Goal: Information Seeking & Learning: Learn about a topic

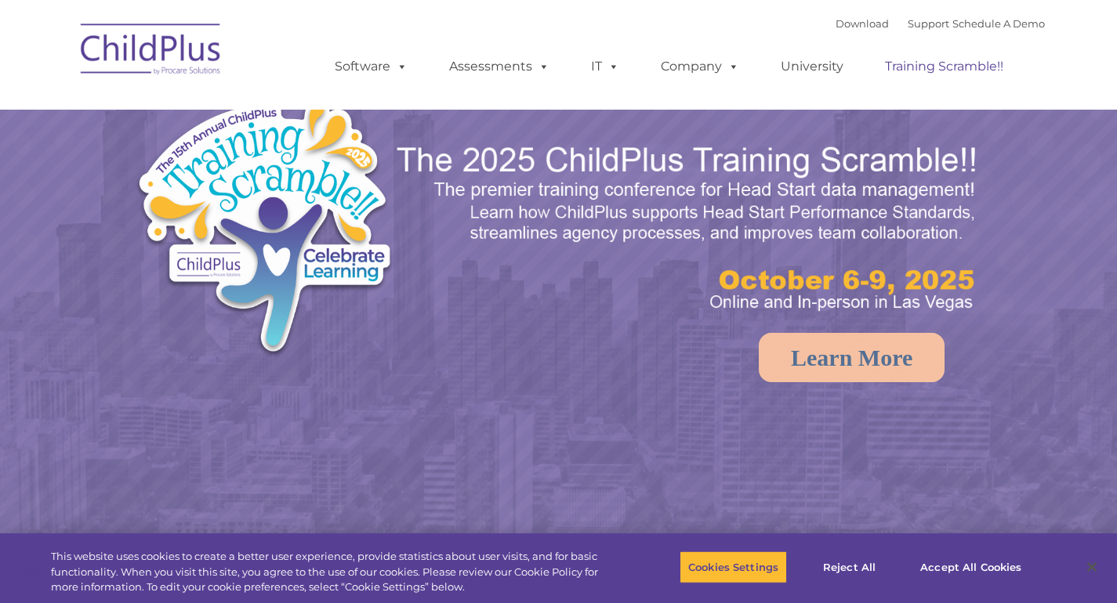
select select "MEDIUM"
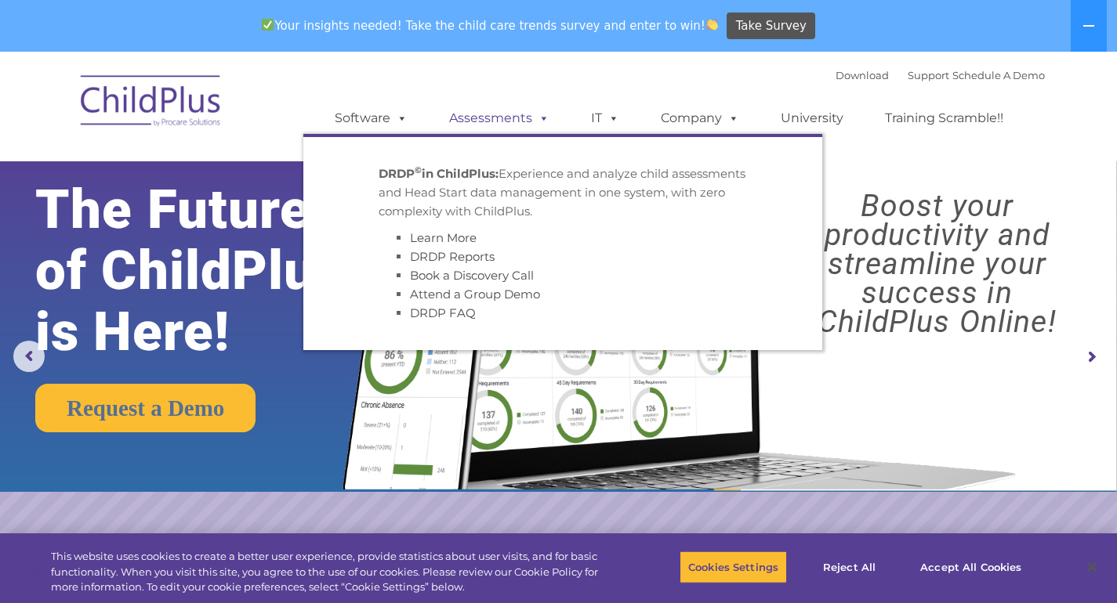
click at [505, 125] on link "Assessments" at bounding box center [499, 118] width 132 height 31
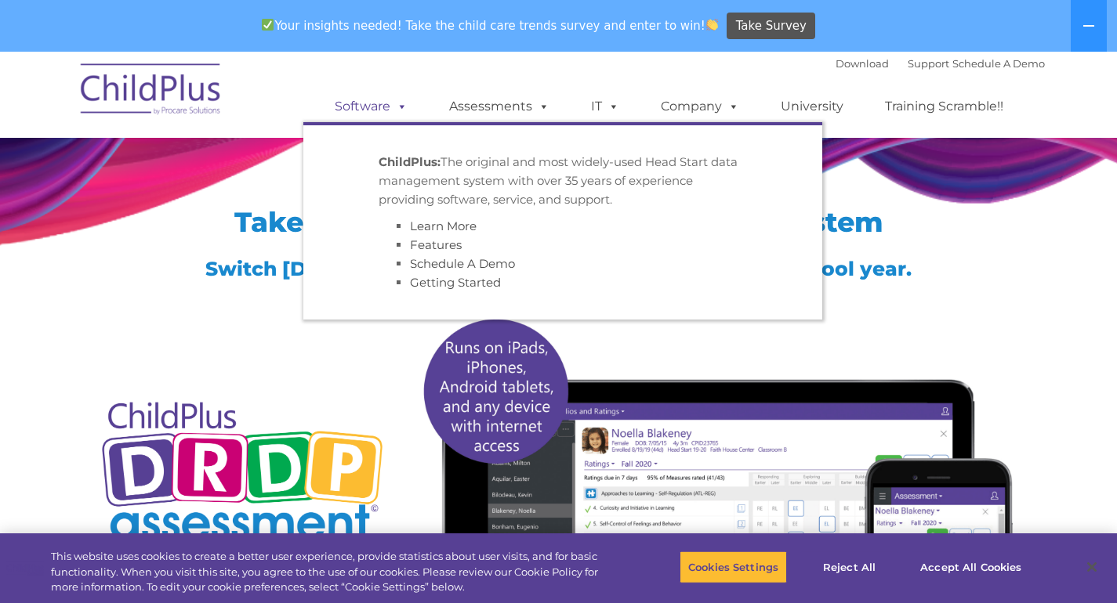
click at [390, 103] on span at bounding box center [398, 106] width 17 height 15
